Goal: Transaction & Acquisition: Obtain resource

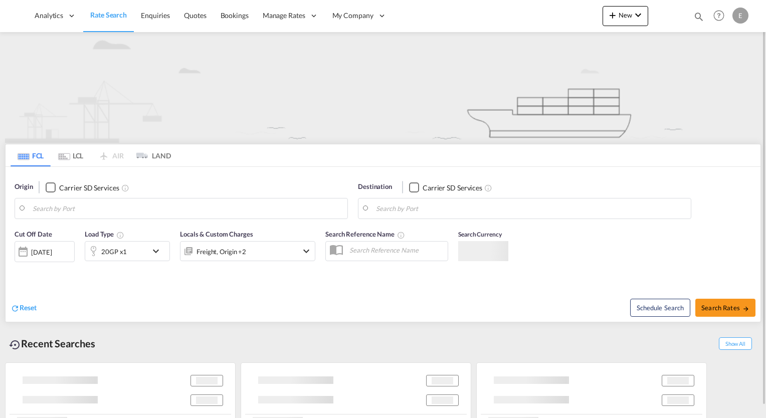
type input "[GEOGRAPHIC_DATA], [GEOGRAPHIC_DATA], USCHI"
type input "[GEOGRAPHIC_DATA], [GEOGRAPHIC_DATA]"
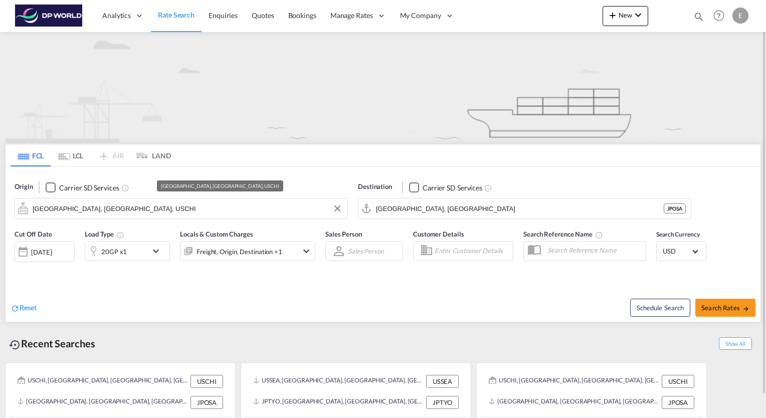
click at [68, 212] on input "[GEOGRAPHIC_DATA], [GEOGRAPHIC_DATA], USCHI" at bounding box center [188, 208] width 310 height 15
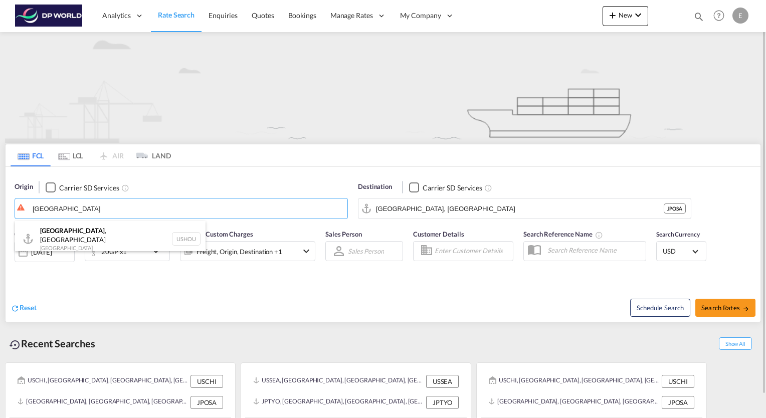
click at [68, 224] on div "[GEOGRAPHIC_DATA] , [GEOGRAPHIC_DATA] [GEOGRAPHIC_DATA] USHOU" at bounding box center [110, 239] width 190 height 36
type input "[GEOGRAPHIC_DATA], [GEOGRAPHIC_DATA], USHOU"
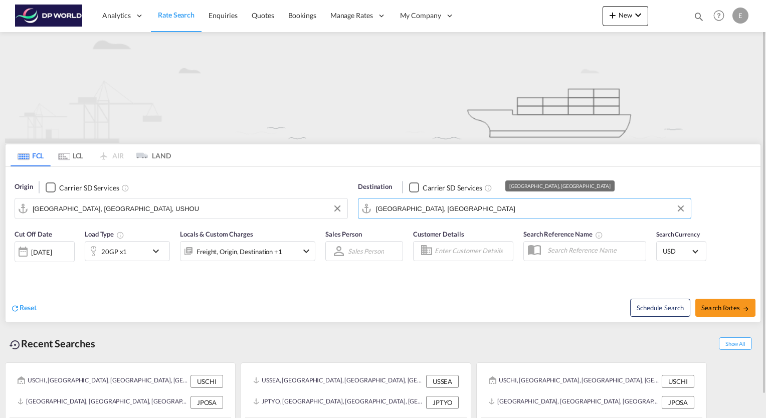
click at [420, 209] on input "[GEOGRAPHIC_DATA], [GEOGRAPHIC_DATA]" at bounding box center [531, 208] width 310 height 15
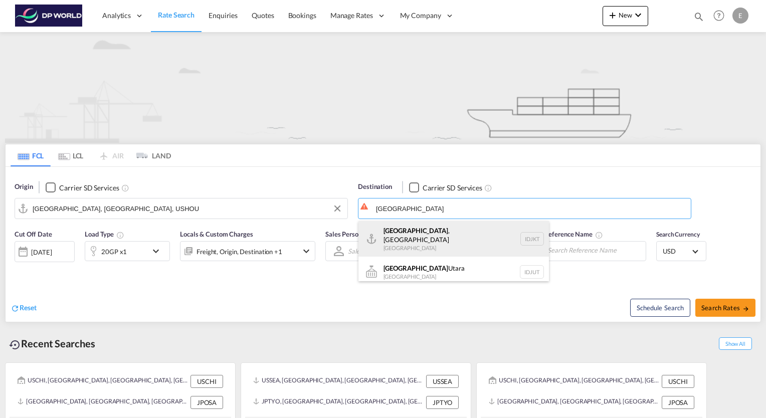
click at [417, 232] on div "[GEOGRAPHIC_DATA] , [GEOGRAPHIC_DATA] [GEOGRAPHIC_DATA] IDJKT" at bounding box center [453, 239] width 190 height 36
type input "[GEOGRAPHIC_DATA], [GEOGRAPHIC_DATA], IDJKT"
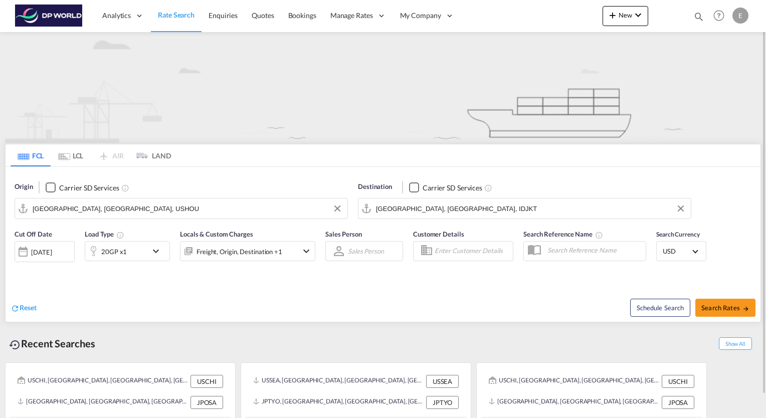
click at [154, 253] on md-icon "icon-chevron-down" at bounding box center [158, 251] width 17 height 12
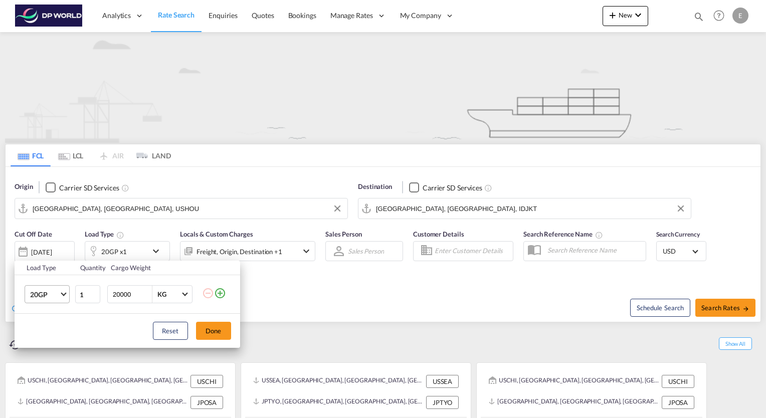
click at [65, 296] on md-select-value "20GP" at bounding box center [49, 294] width 40 height 17
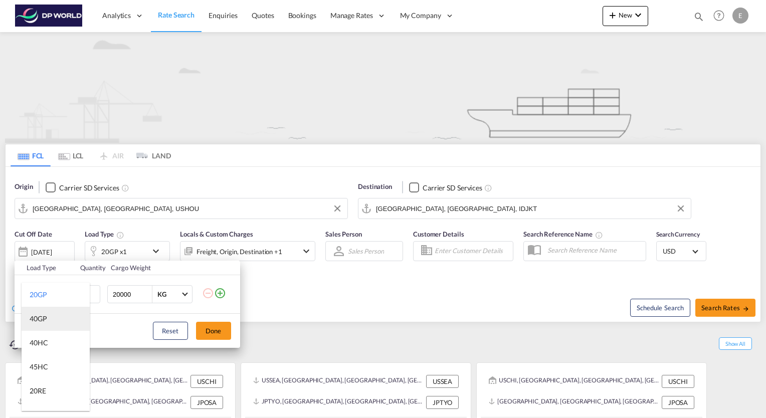
click at [49, 321] on md-option "40GP" at bounding box center [56, 319] width 68 height 24
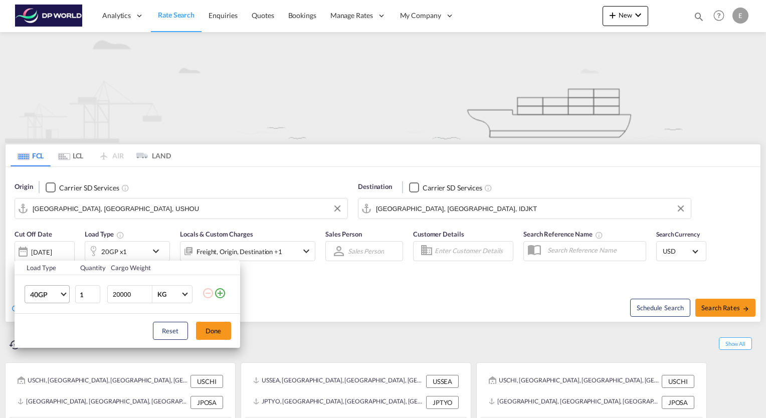
click at [66, 293] on span "Choose: \a40GP" at bounding box center [64, 294] width 6 height 6
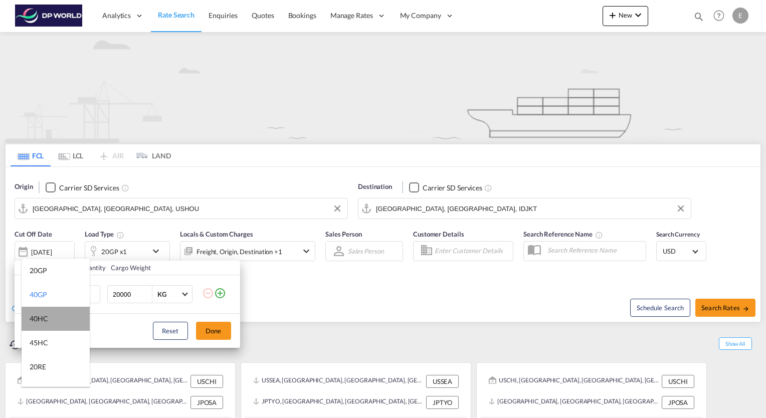
click at [56, 318] on md-option "40HC" at bounding box center [56, 319] width 68 height 24
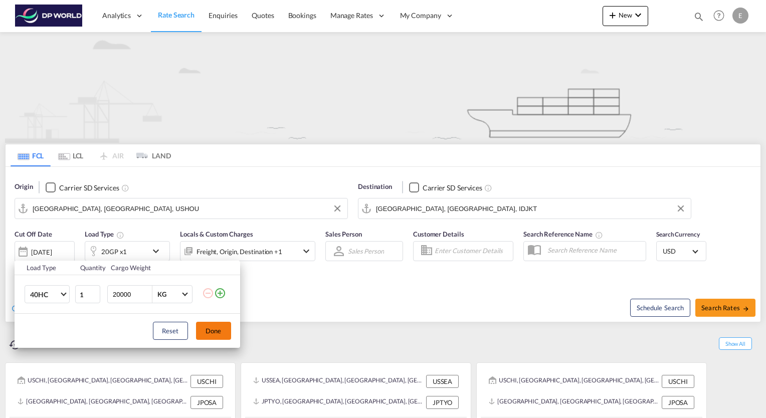
click at [210, 329] on button "Done" at bounding box center [213, 331] width 35 height 18
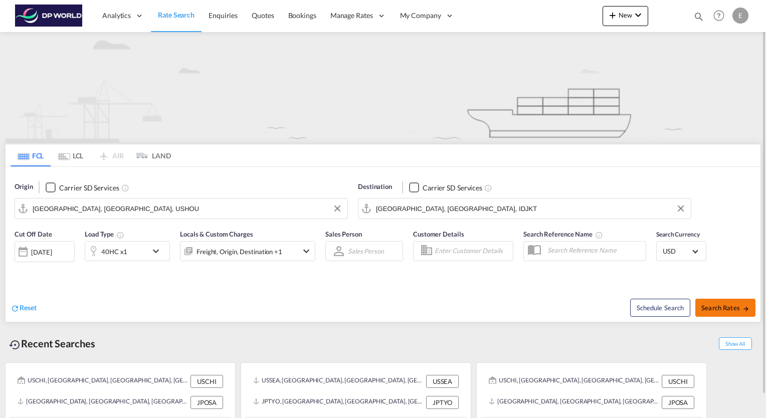
click at [722, 308] on span "Search Rates" at bounding box center [725, 308] width 48 height 8
type input "USHOU to IDJKT / [DATE]"
